Goal: Task Accomplishment & Management: Find specific page/section

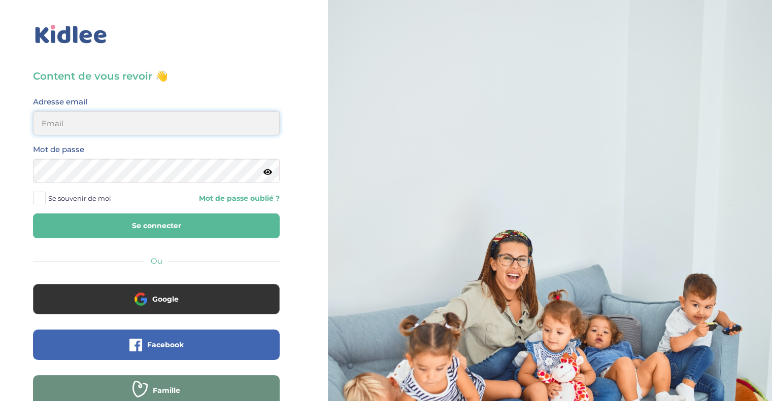
type input "[EMAIL_ADDRESS][DOMAIN_NAME]"
click at [128, 228] on button "Se connecter" at bounding box center [156, 226] width 247 height 25
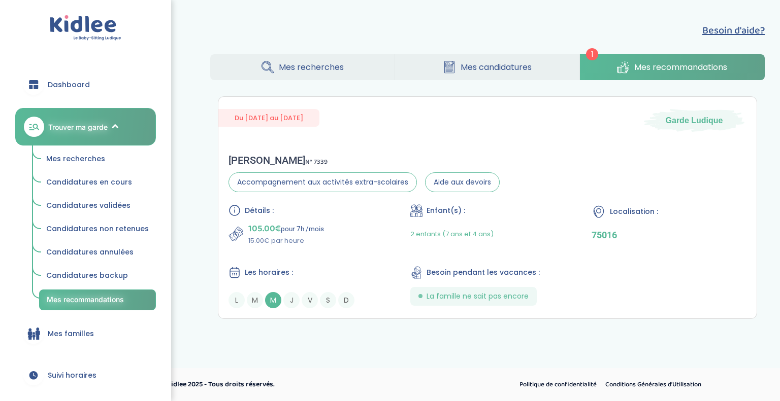
click at [333, 76] on link "Mes recherches" at bounding box center [302, 67] width 184 height 26
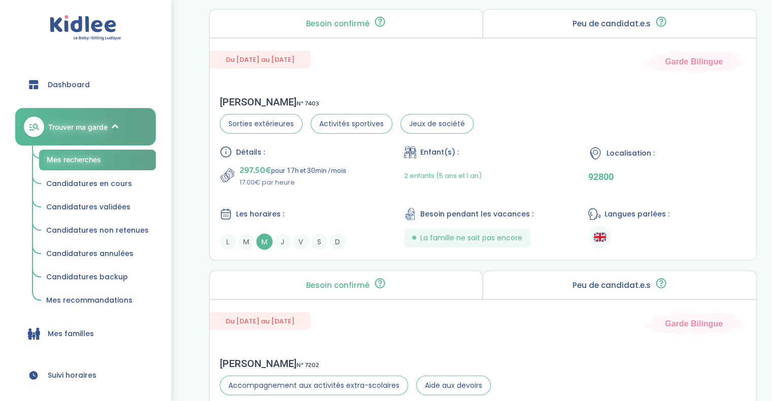
scroll to position [2543, 0]
click at [521, 40] on div "Du [DATE] au [DATE] Garde Bilingue" at bounding box center [483, 55] width 547 height 35
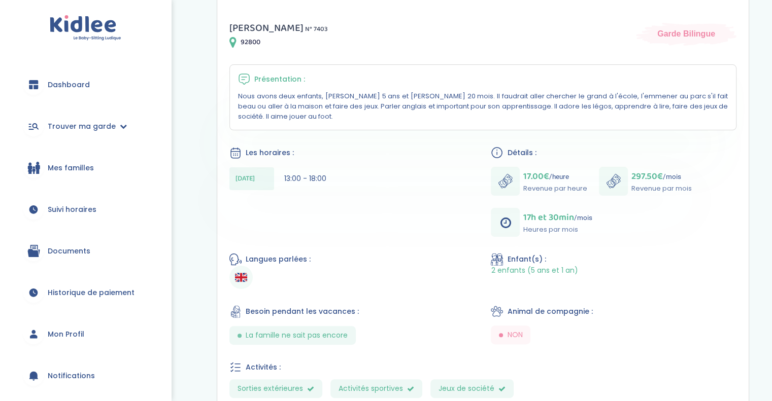
scroll to position [175, 0]
